Goal: Find specific page/section: Find specific page/section

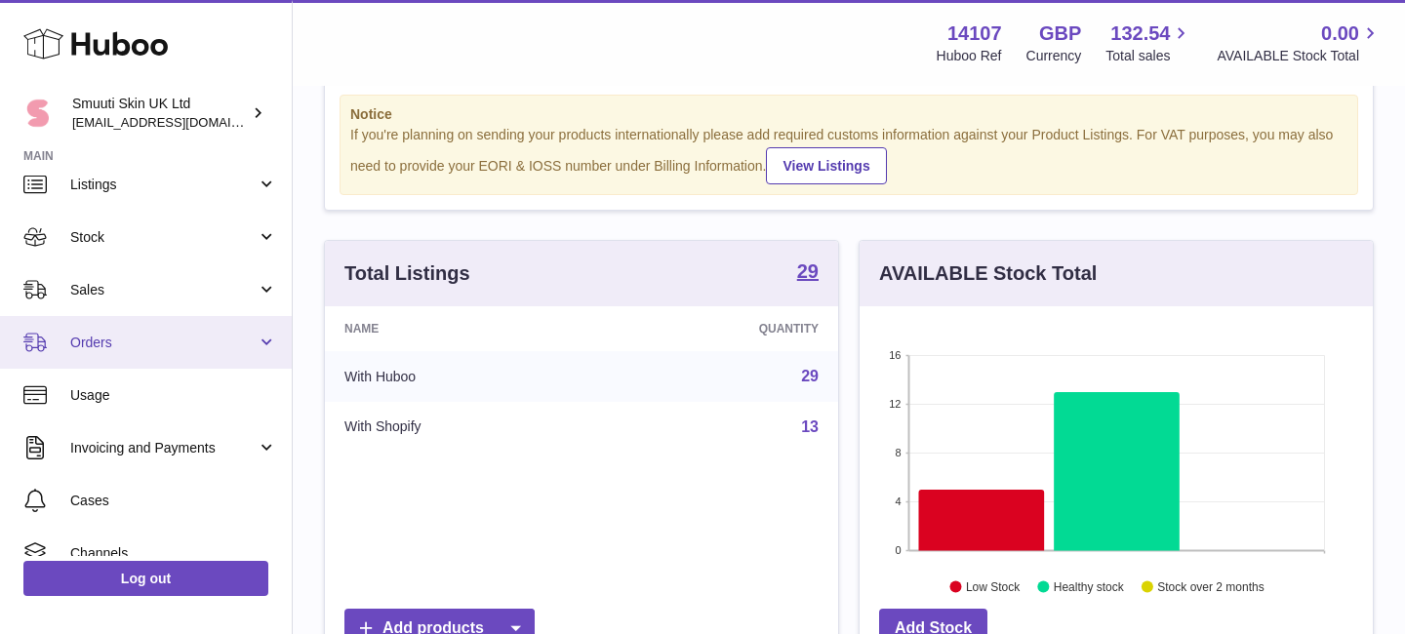
scroll to position [48, 0]
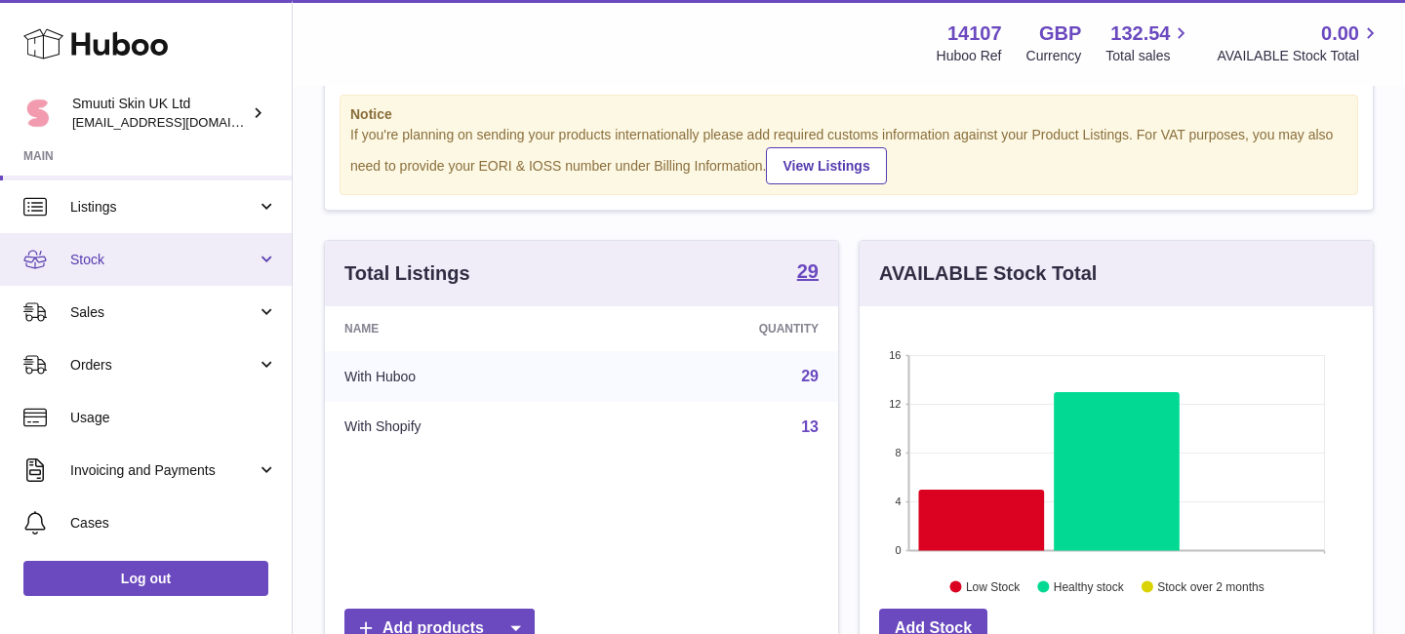
click at [261, 261] on link "Stock" at bounding box center [146, 259] width 292 height 53
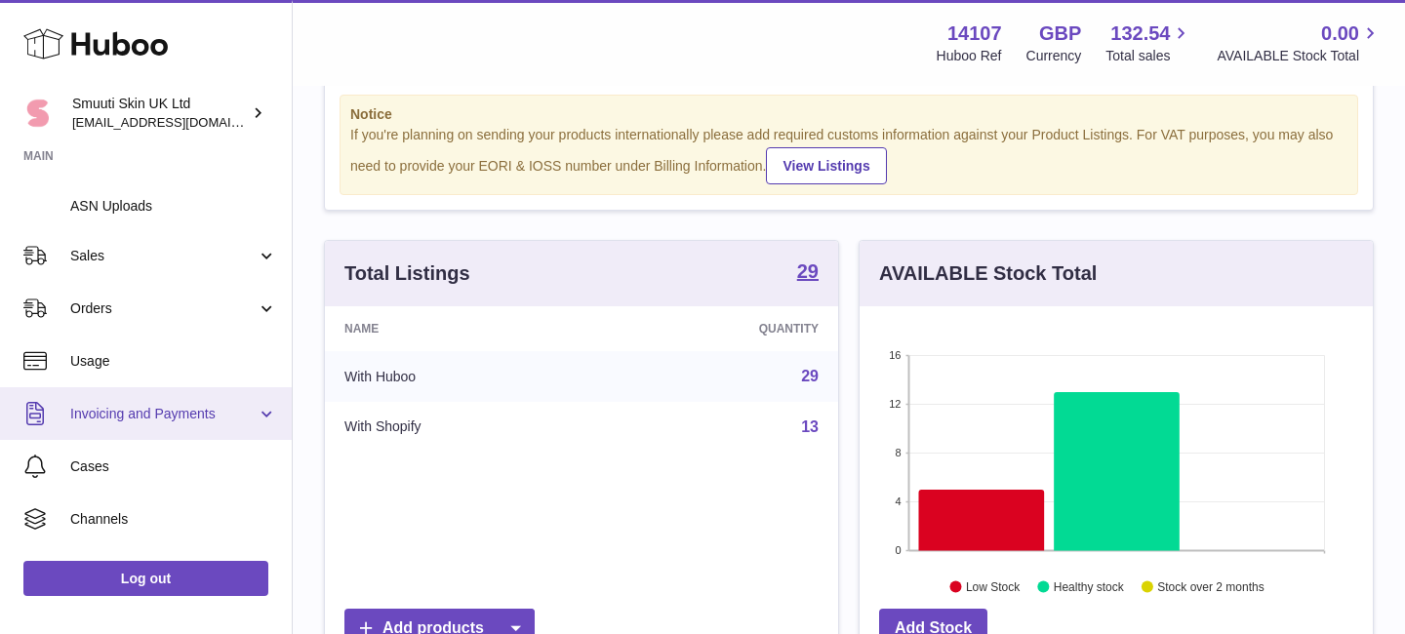
scroll to position [361, 0]
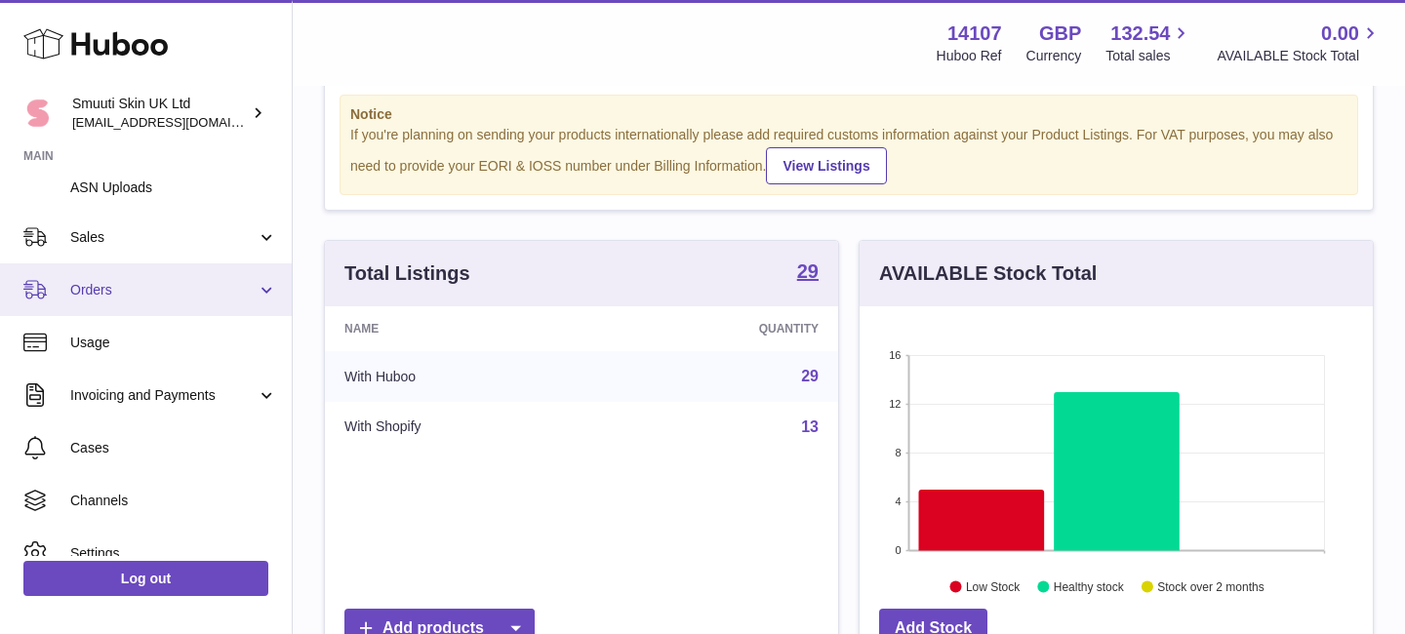
click at [260, 282] on link "Orders" at bounding box center [146, 289] width 292 height 53
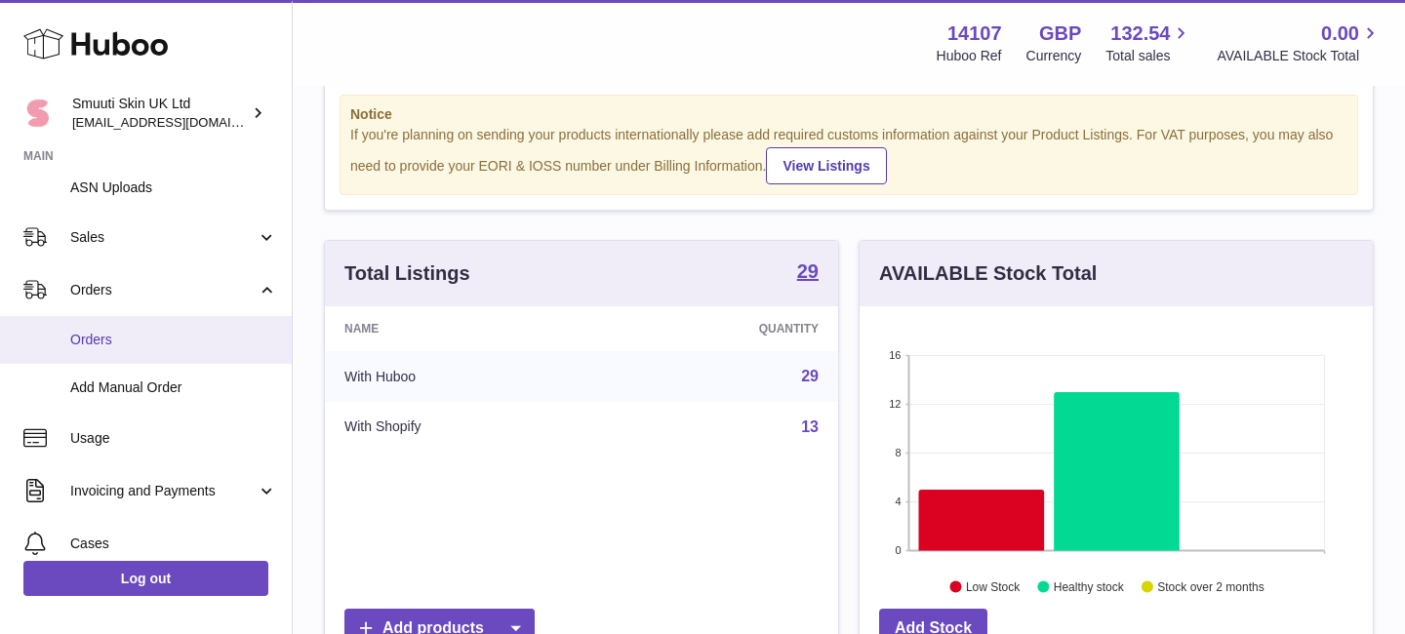
click at [93, 339] on span "Orders" at bounding box center [173, 340] width 207 height 19
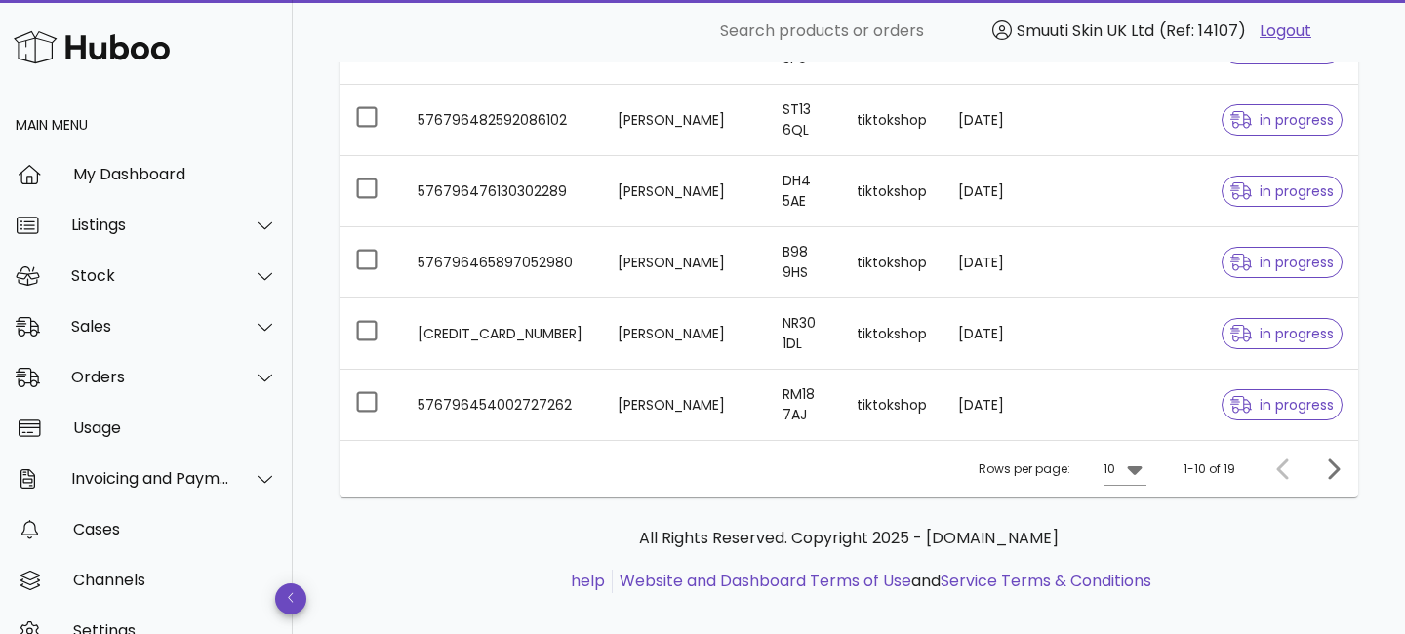
scroll to position [650, 0]
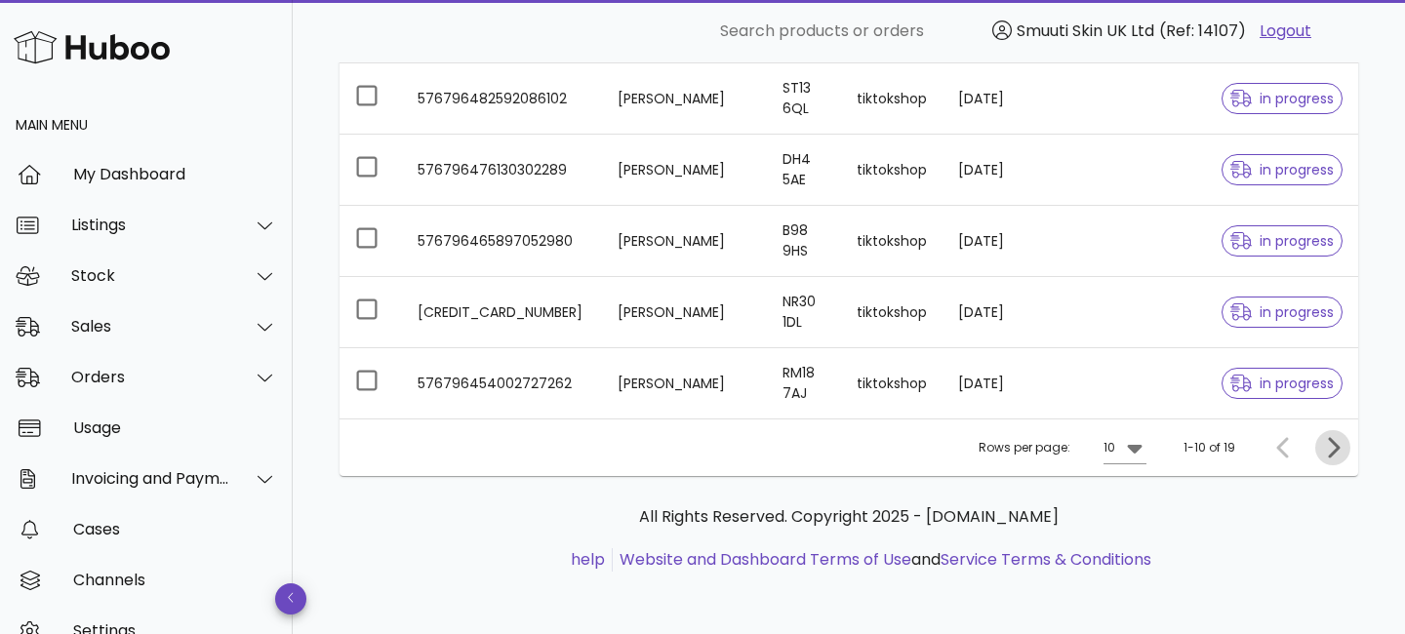
click at [1332, 445] on icon "Next page" at bounding box center [1332, 447] width 23 height 23
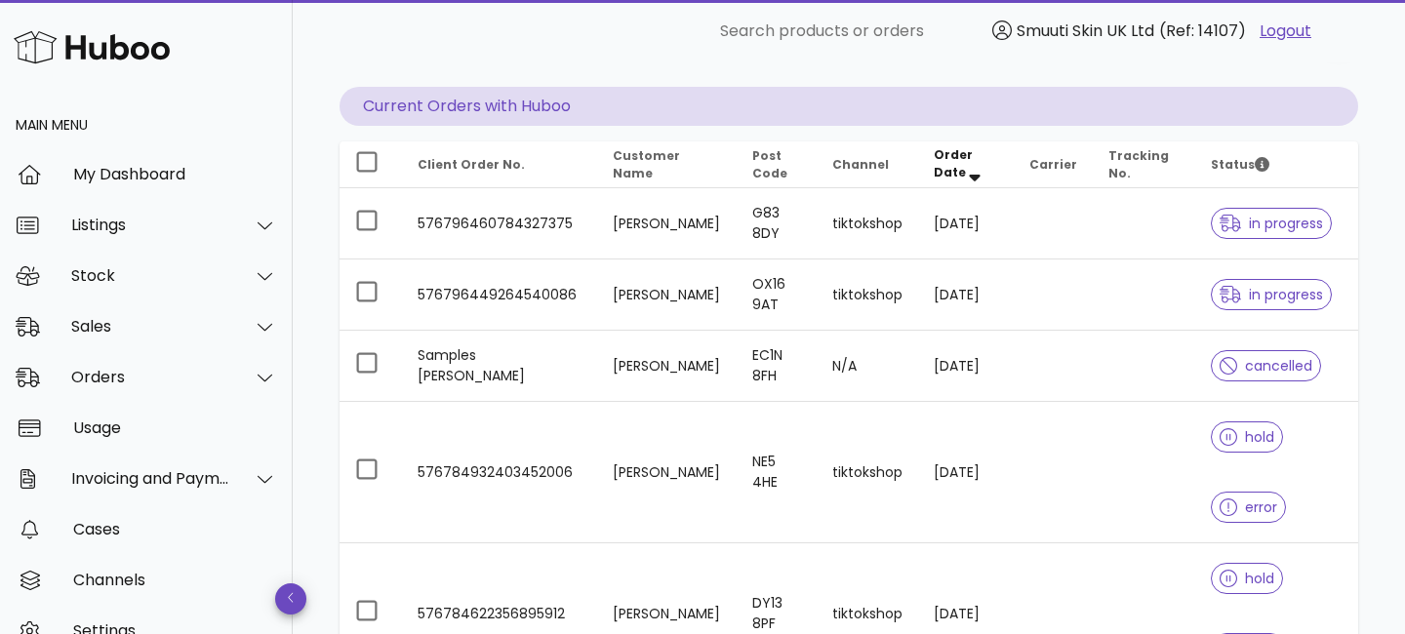
scroll to position [167, 0]
